Goal: Task Accomplishment & Management: Manage account settings

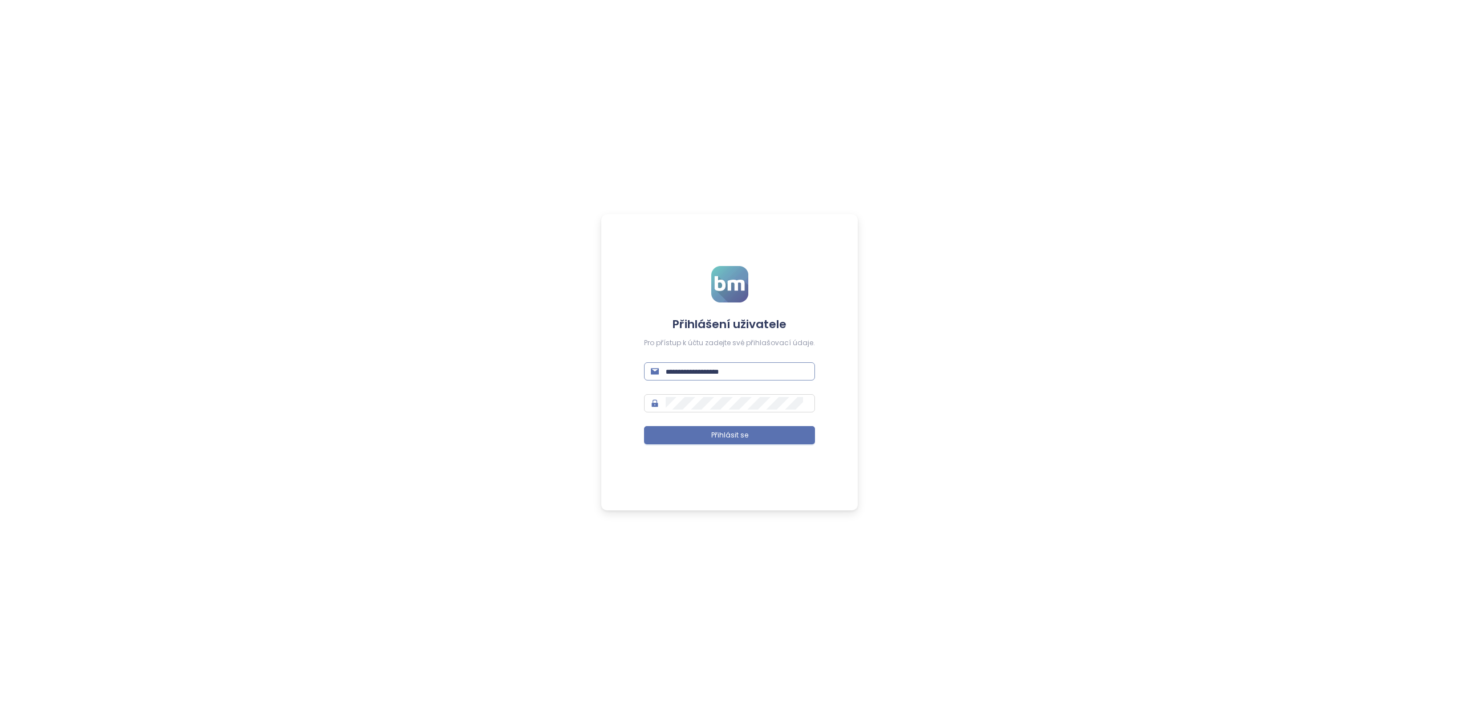
click at [678, 372] on input "text" at bounding box center [737, 371] width 142 height 13
type input "**********"
click at [644, 426] on button "Přihlásit se" at bounding box center [729, 435] width 171 height 18
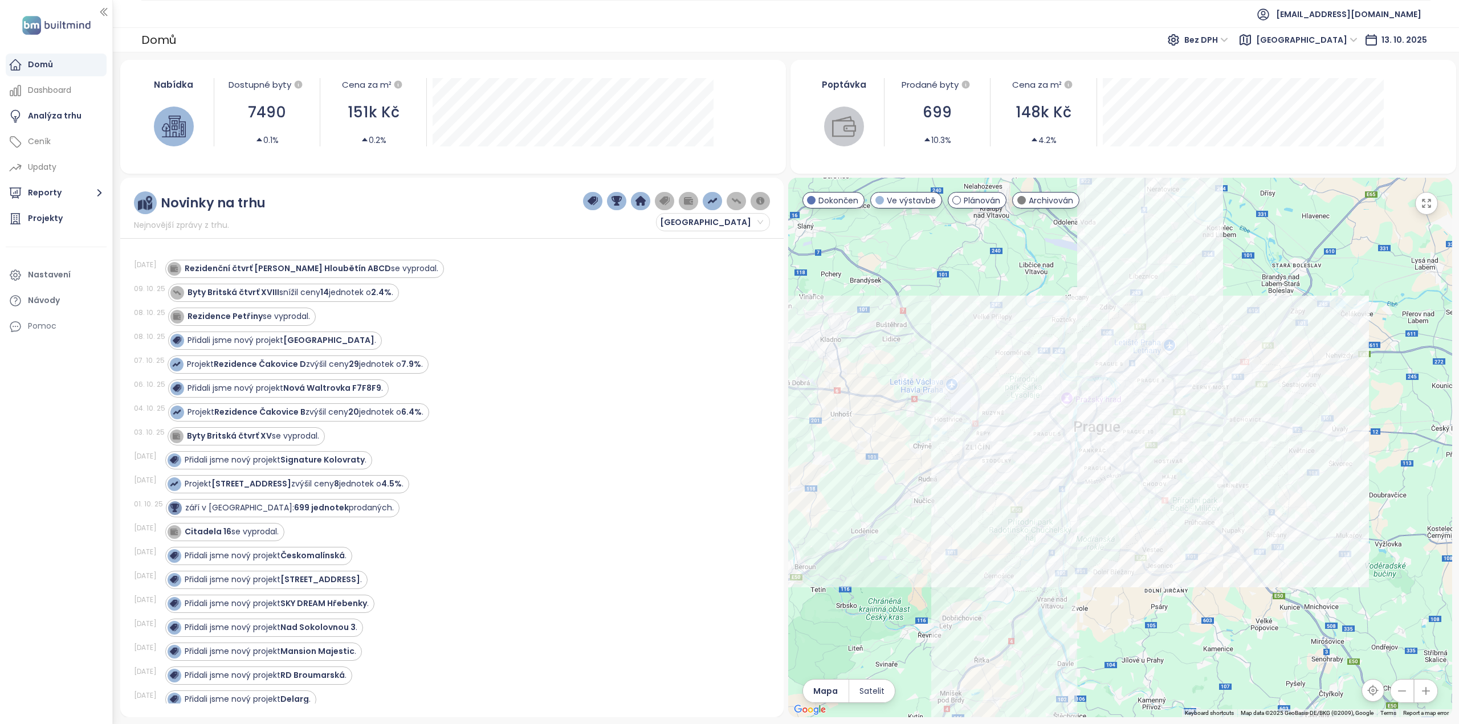
click at [1228, 43] on span "Bez DPH" at bounding box center [1206, 39] width 44 height 17
click at [1281, 56] on div "S DPH" at bounding box center [1278, 63] width 48 height 18
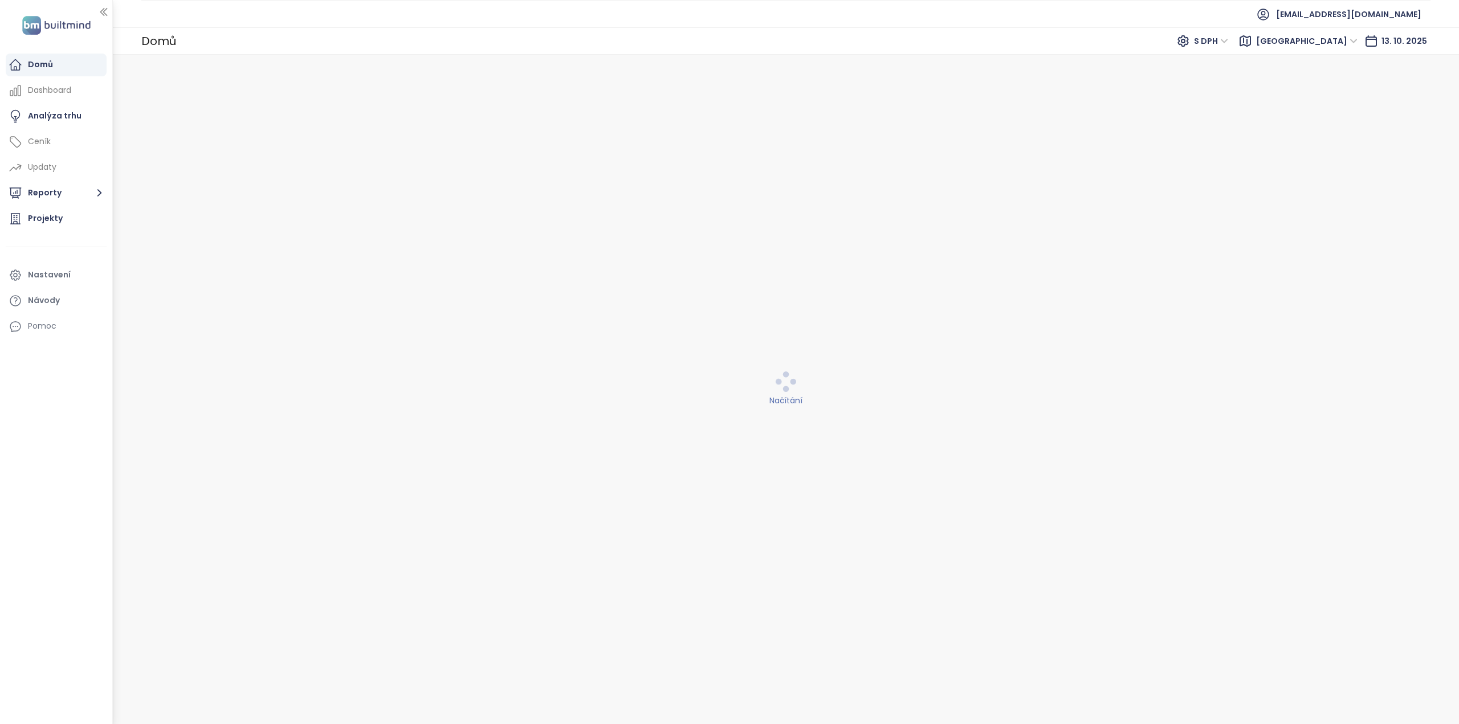
click at [1228, 41] on span "S DPH" at bounding box center [1211, 40] width 34 height 17
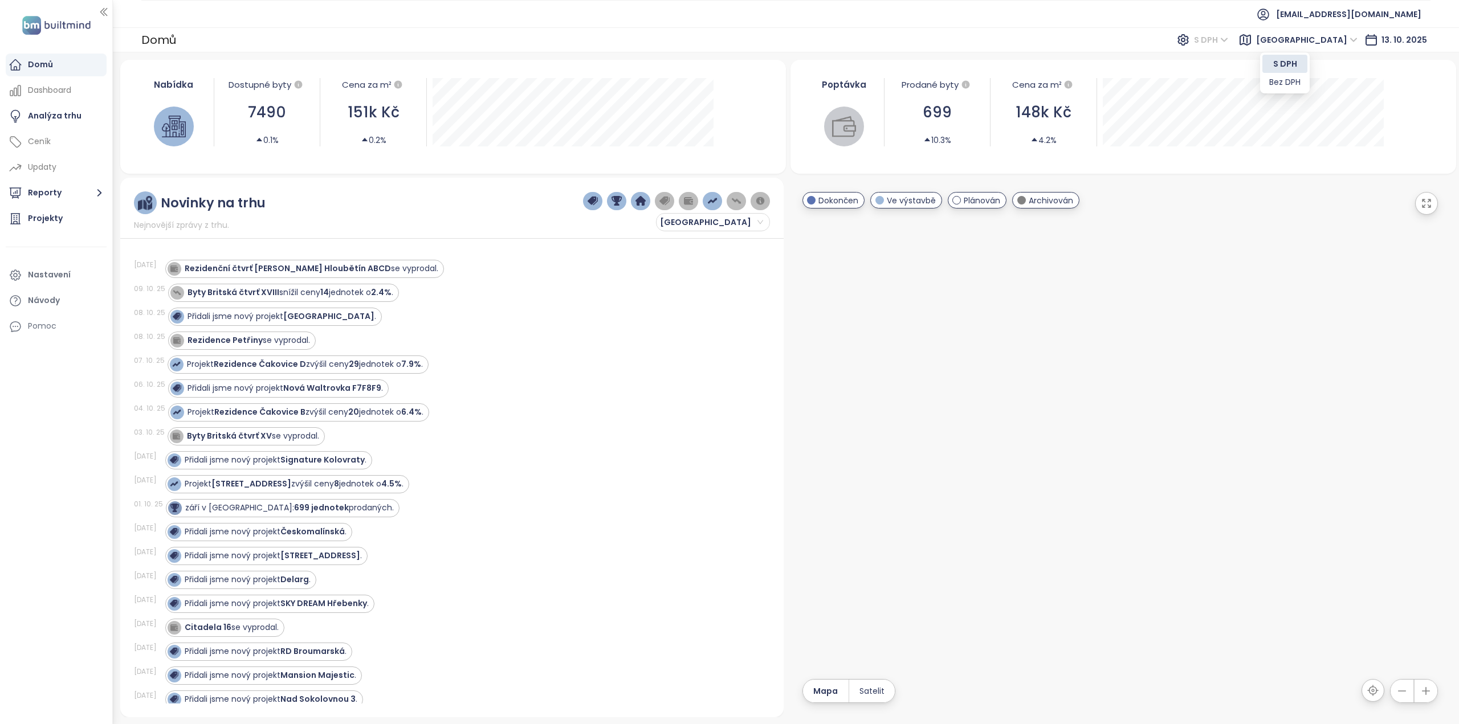
click at [485, 22] on ul "[EMAIL_ADDRESS][DOMAIN_NAME]" at bounding box center [785, 14] width 1289 height 28
click at [1019, 39] on div "Domů S DPH S DPH [GEOGRAPHIC_DATA] [DATE]" at bounding box center [786, 39] width 1346 height 25
